Goal: Information Seeking & Learning: Learn about a topic

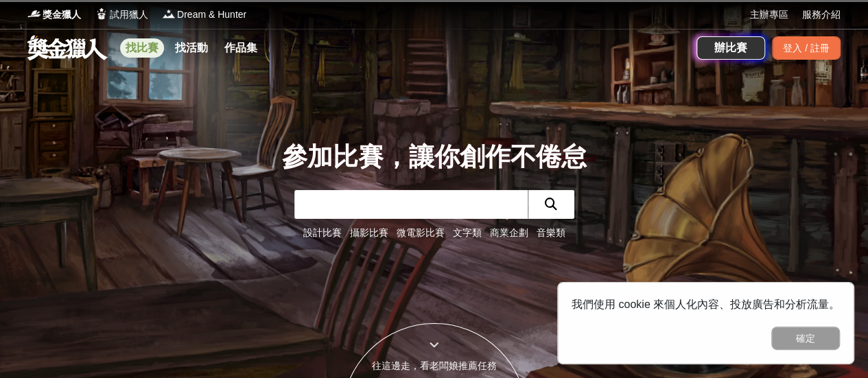
click at [154, 56] on link "找比賽" at bounding box center [142, 47] width 44 height 19
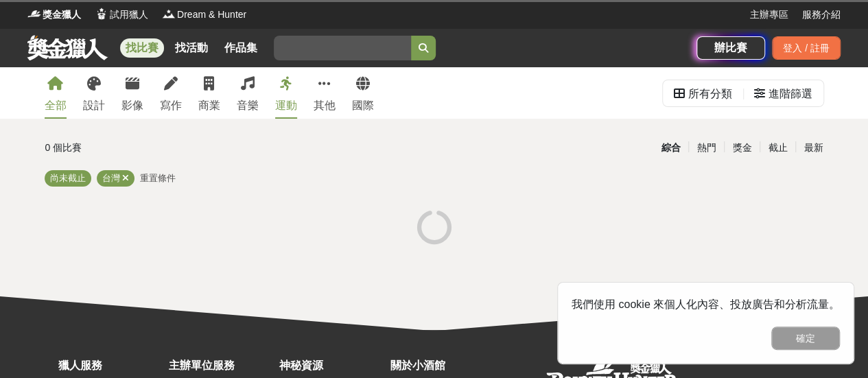
click at [781, 333] on button "確定" at bounding box center [805, 338] width 69 height 23
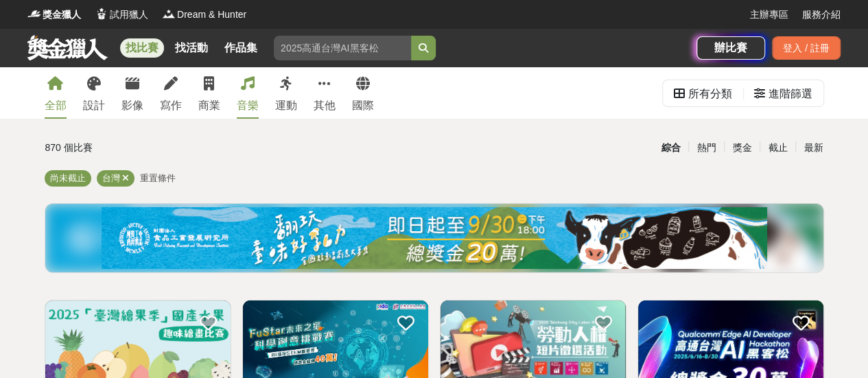
click at [257, 79] on link "音樂" at bounding box center [248, 92] width 22 height 51
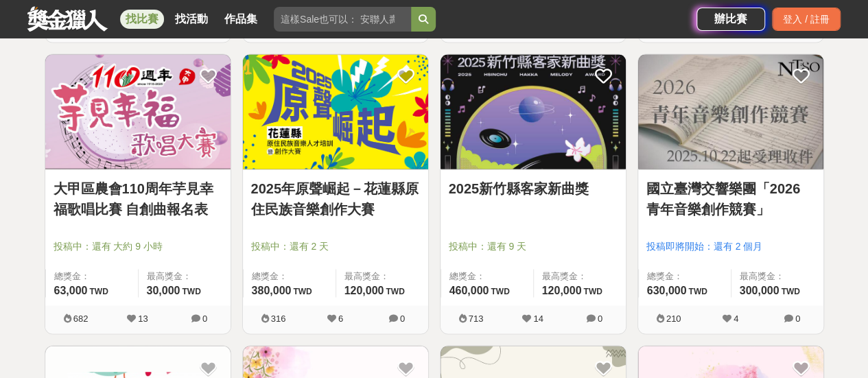
scroll to position [1166, 0]
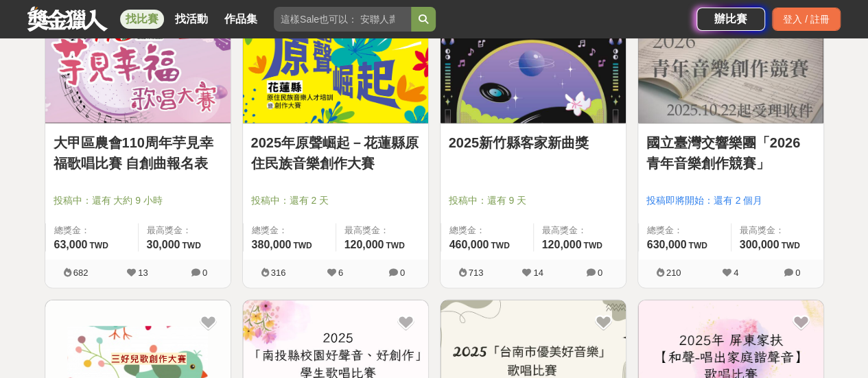
drag, startPoint x: 152, startPoint y: 167, endPoint x: 8, endPoint y: 203, distance: 147.9
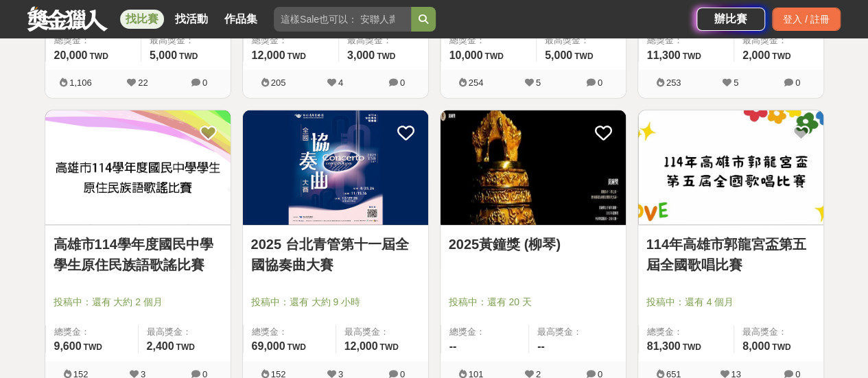
scroll to position [1852, 0]
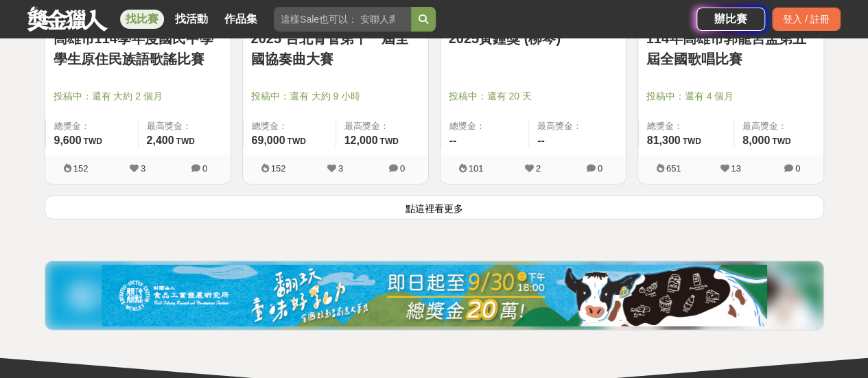
click at [509, 208] on button "點這裡看更多" at bounding box center [434, 208] width 779 height 24
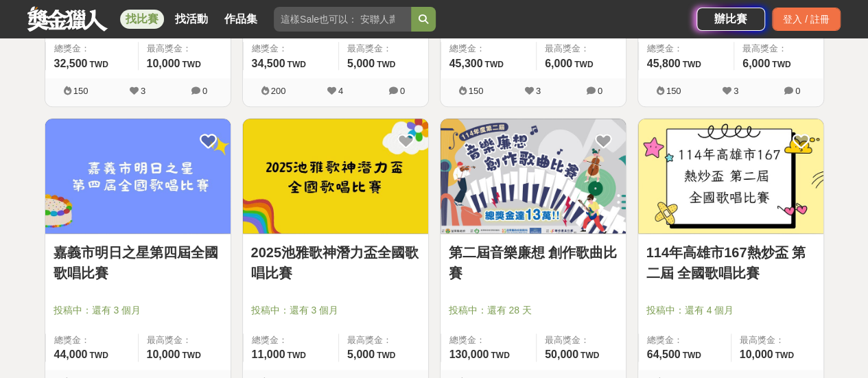
scroll to position [3729, 0]
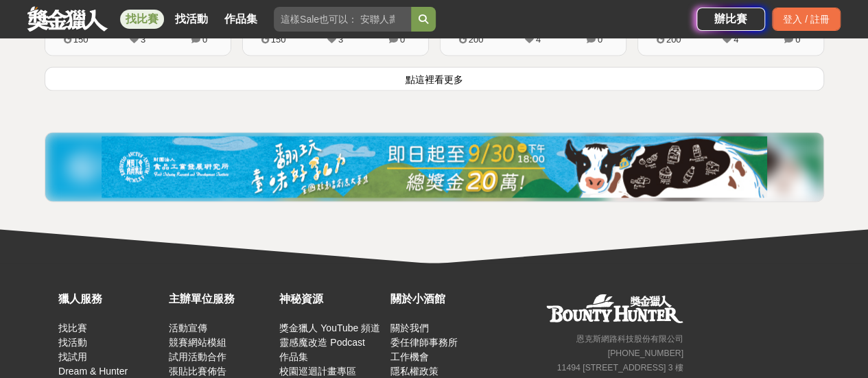
click at [453, 73] on button "點這裡看更多" at bounding box center [434, 79] width 779 height 24
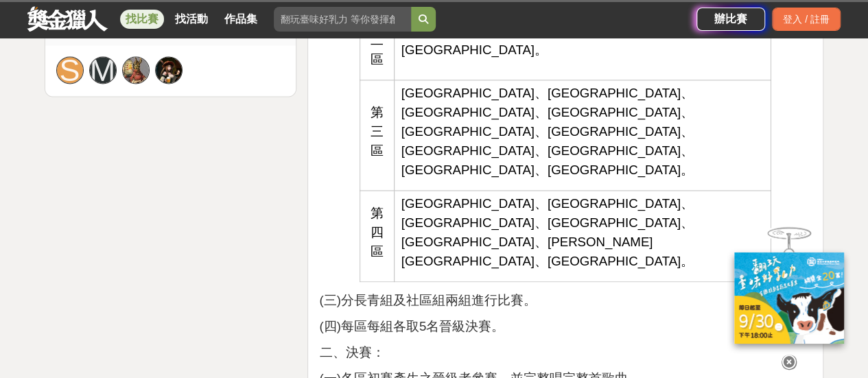
scroll to position [1098, 0]
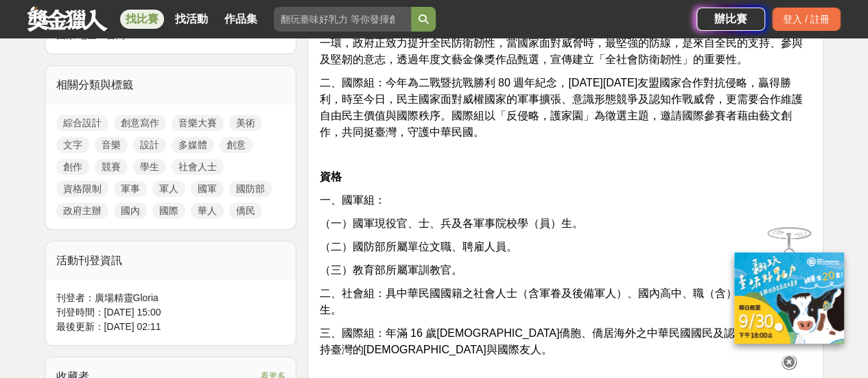
scroll to position [686, 0]
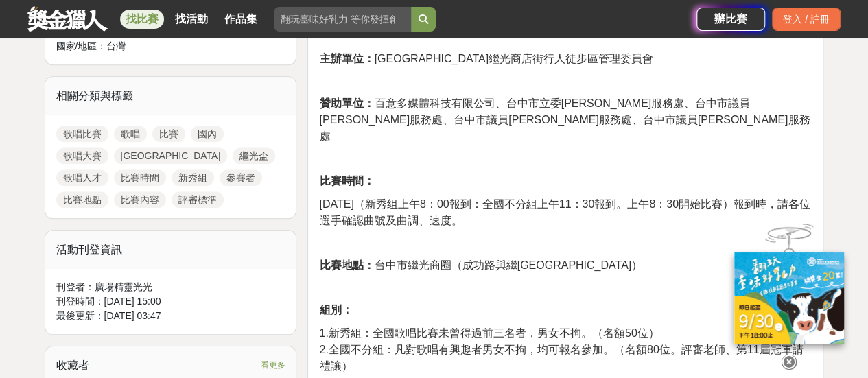
scroll to position [686, 0]
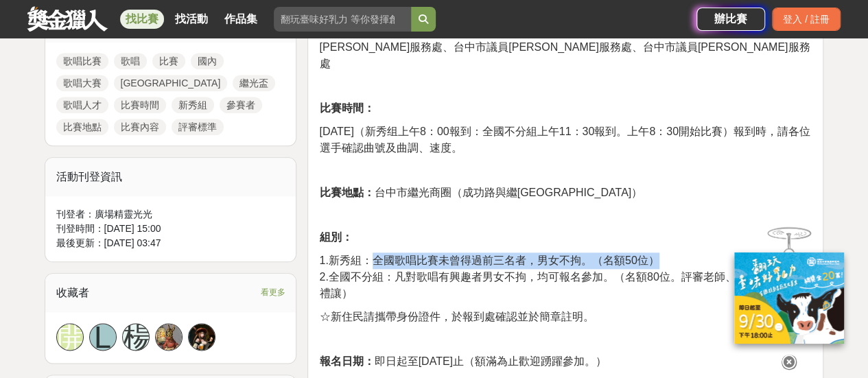
drag, startPoint x: 375, startPoint y: 227, endPoint x: 661, endPoint y: 219, distance: 286.9
click at [661, 252] on p "1.新秀組：全國歌唱比賽未曾得過前三名者，男女不拘。（名額50位） 2.全國不分組：凡對歌唱有興趣者男女不拘，均可報名參加。（名額80位。評審老師、第11屆冠…" at bounding box center [565, 276] width 493 height 49
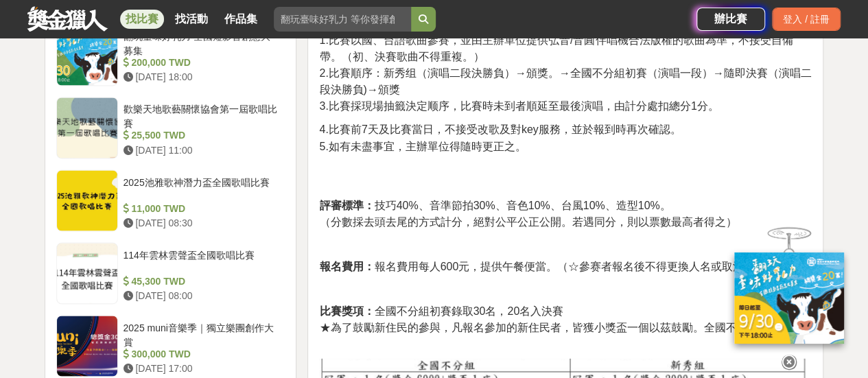
scroll to position [1166, 0]
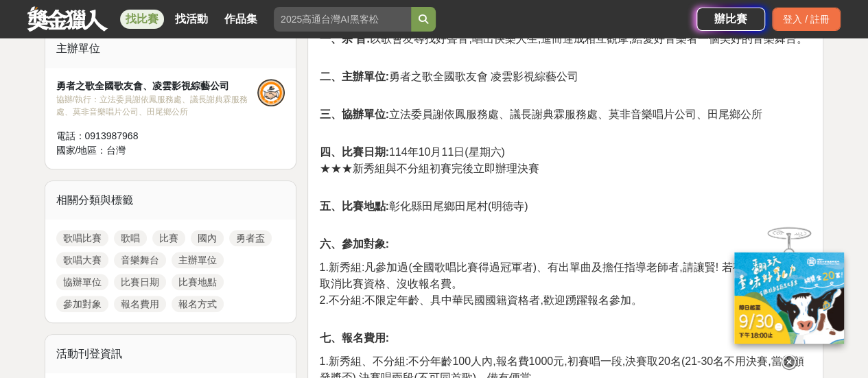
scroll to position [617, 0]
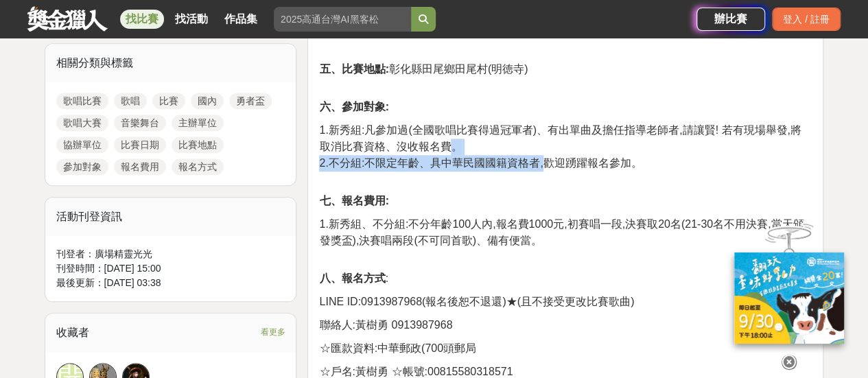
drag, startPoint x: 437, startPoint y: 145, endPoint x: 541, endPoint y: 158, distance: 105.0
click at [541, 158] on p "1.新秀組:凡參加過(全國歌唱比賽得過冠軍者)、有出單曲及擔任指導老師者,請讓賢! 若有現場舉發,將取消比賽資格、沒收報名費。 2.不分組:不限定年齡、具中華…" at bounding box center [565, 154] width 493 height 64
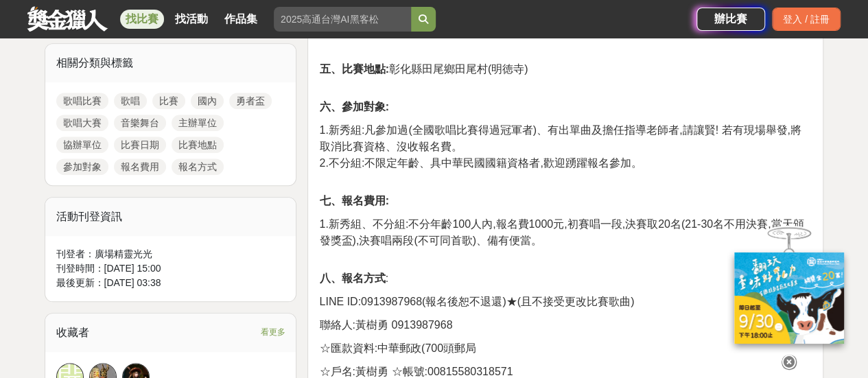
click at [591, 167] on span "2.不分組:不限定年齡、具中華民國國籍資格者,歡迎踴躍報名參加。" at bounding box center [480, 163] width 322 height 12
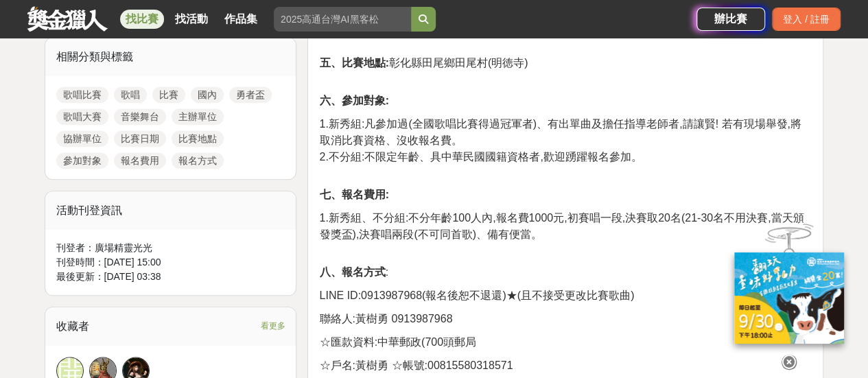
scroll to position [686, 0]
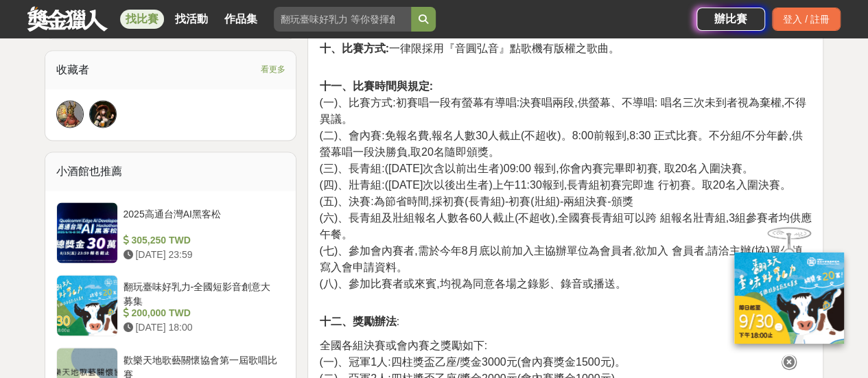
scroll to position [892, 0]
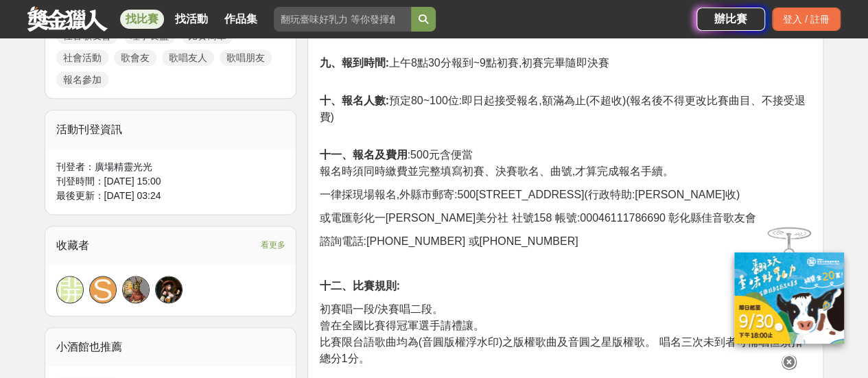
scroll to position [686, 0]
